Goal: Transaction & Acquisition: Purchase product/service

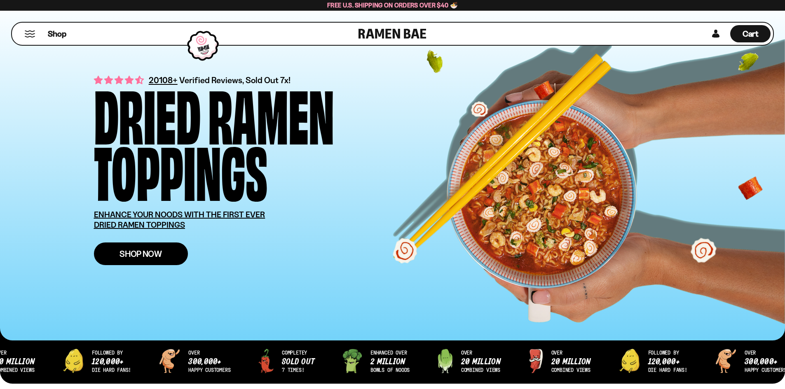
click at [138, 252] on span "Shop Now" at bounding box center [140, 254] width 42 height 9
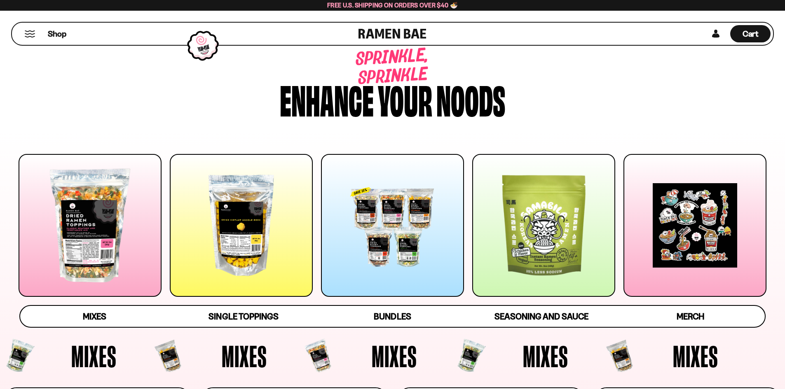
click at [361, 221] on div at bounding box center [392, 225] width 143 height 143
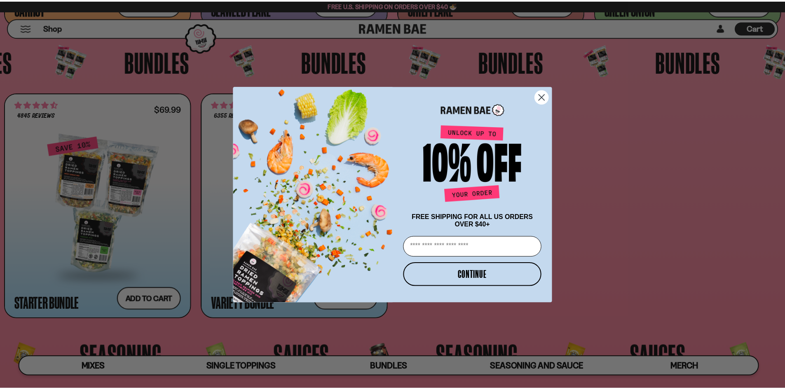
scroll to position [2138, 0]
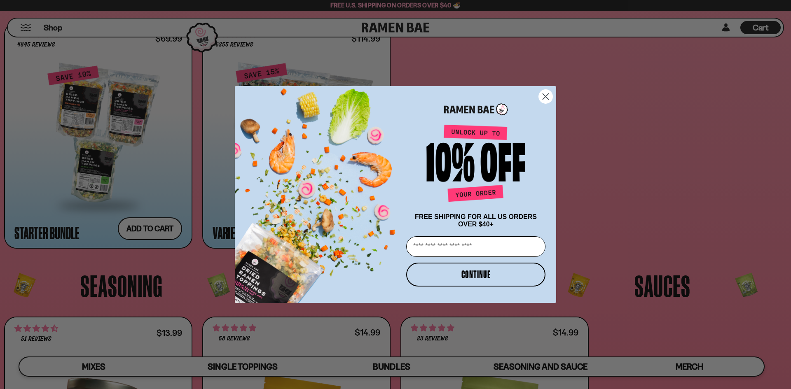
click at [486, 249] on input "Email" at bounding box center [475, 246] width 139 height 21
type input "**********"
click input "******" at bounding box center [0, 0] width 0 height 0
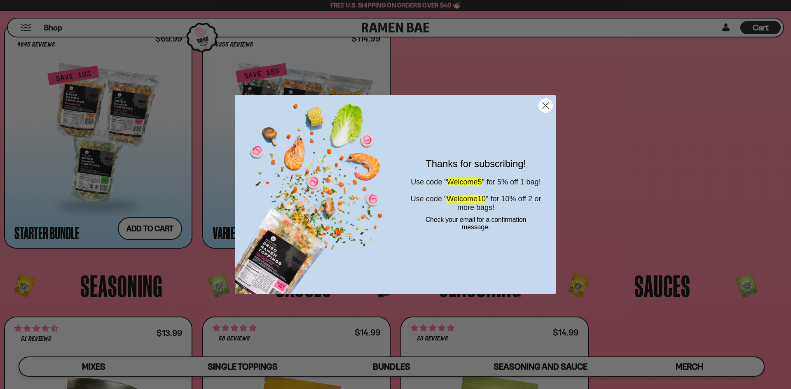
click at [541, 108] on circle "Close dialog" at bounding box center [546, 106] width 14 height 14
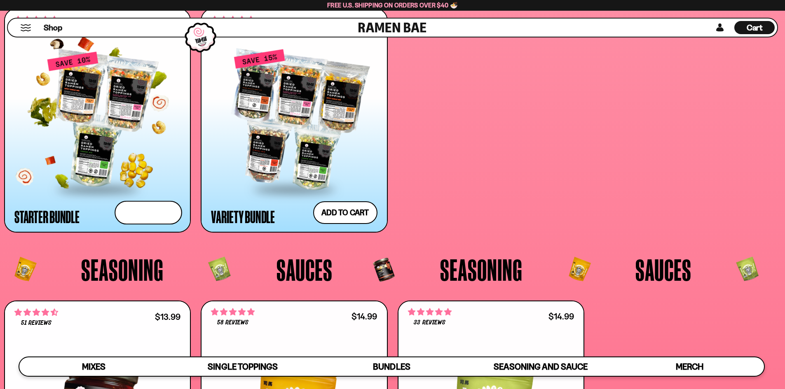
click at [163, 211] on button "Add to cart Add — Regular price $69.99 Regular price $77.97 USD Sale price $69.…" at bounding box center [148, 213] width 68 height 24
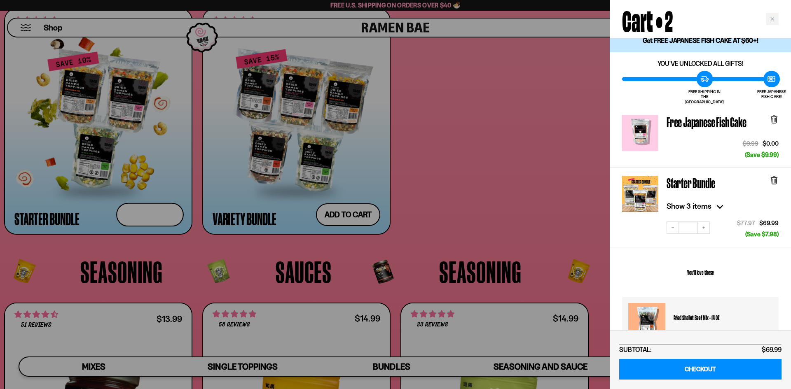
scroll to position [0, 0]
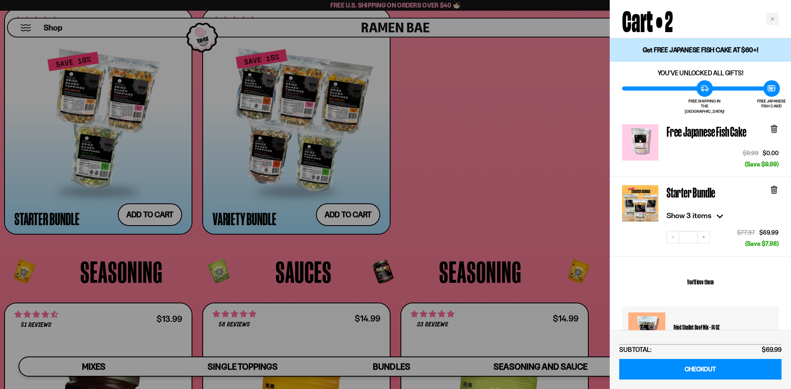
click at [701, 140] on div "$9.99 $0.00 (Save $9.99)" at bounding box center [718, 154] width 120 height 30
click at [689, 136] on div "Free Japanese Fish Cake" at bounding box center [708, 133] width 84 height 19
click at [725, 145] on div "$9.99 $0.00 (Save $9.99)" at bounding box center [718, 154] width 120 height 30
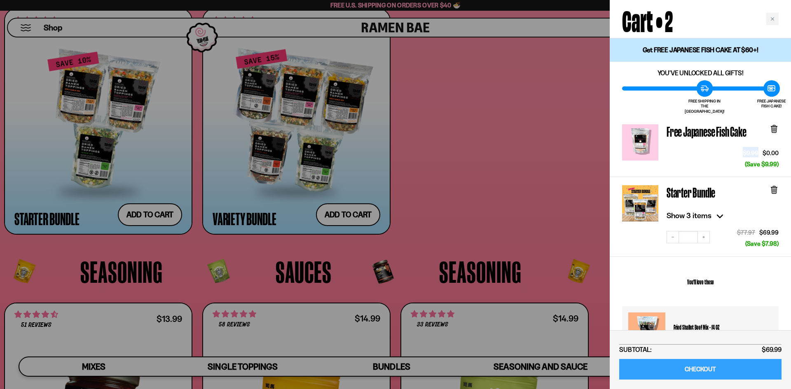
click at [701, 364] on link "CHECKOUT" at bounding box center [700, 369] width 162 height 21
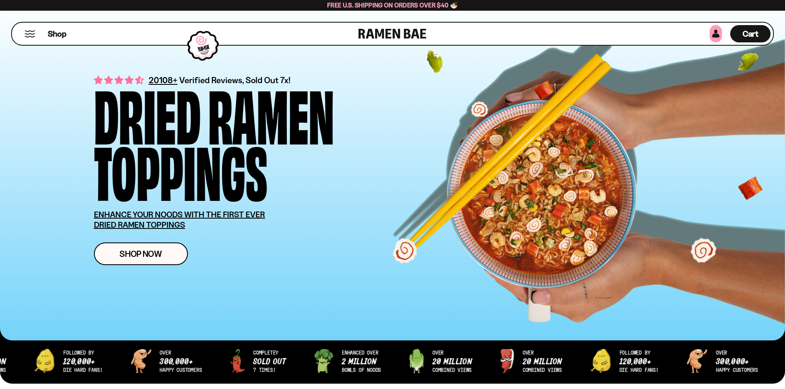
click at [713, 32] on link at bounding box center [715, 33] width 12 height 17
